Goal: Information Seeking & Learning: Learn about a topic

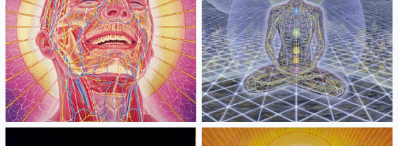
scroll to position [26001, 0]
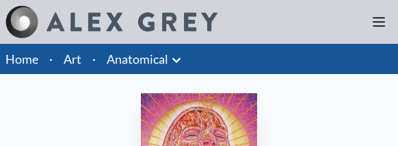
scroll to position [137, 0]
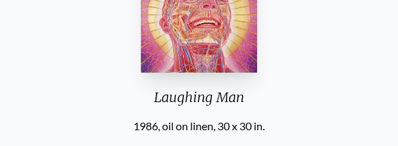
click at [66, 61] on div "Laughing Man 1986, oil on linen, 30 x 30 in. Visit the CoSM Shop" at bounding box center [199, 89] width 398 height 276
